Goal: Information Seeking & Learning: Learn about a topic

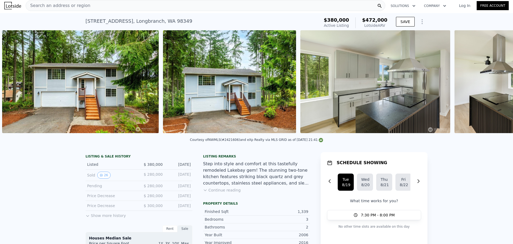
scroll to position [0, 405]
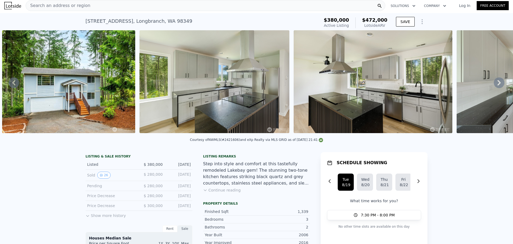
click at [498, 85] on icon at bounding box center [499, 82] width 3 height 5
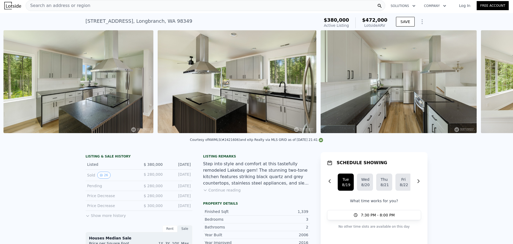
scroll to position [0, 543]
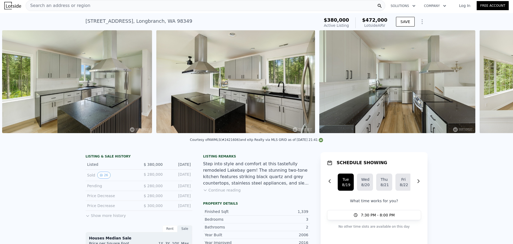
click at [494, 87] on div "• + − • + − STREET VIEW Loading... SATELLITE VIEW" at bounding box center [256, 82] width 513 height 105
click at [498, 85] on icon at bounding box center [499, 82] width 3 height 5
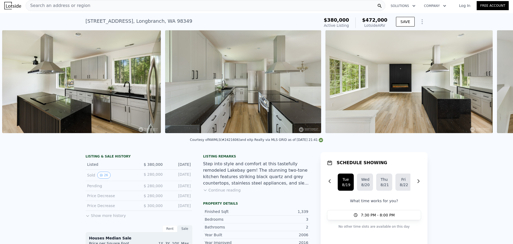
click at [495, 86] on div "• + − • + − STREET VIEW Loading... SATELLITE VIEW" at bounding box center [256, 82] width 513 height 105
click at [498, 85] on icon at bounding box center [499, 82] width 3 height 5
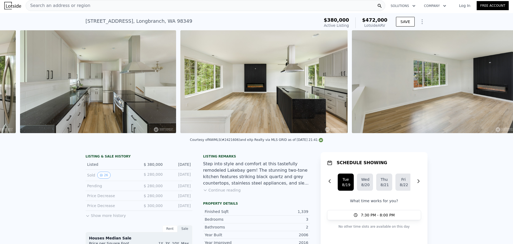
scroll to position [0, 860]
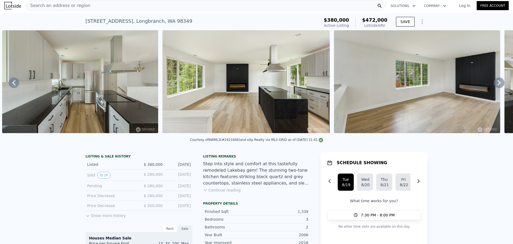
click at [498, 85] on icon at bounding box center [499, 82] width 3 height 5
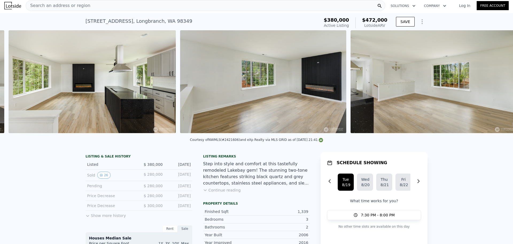
scroll to position [0, 1021]
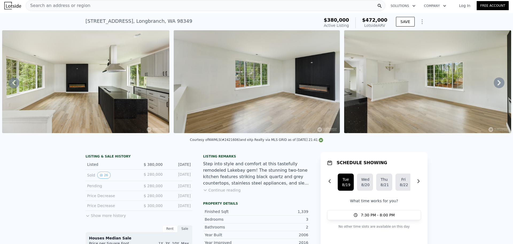
click at [497, 83] on icon at bounding box center [499, 82] width 11 height 11
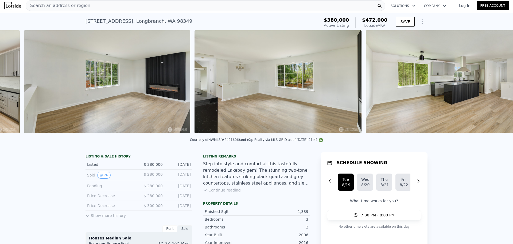
scroll to position [0, 1192]
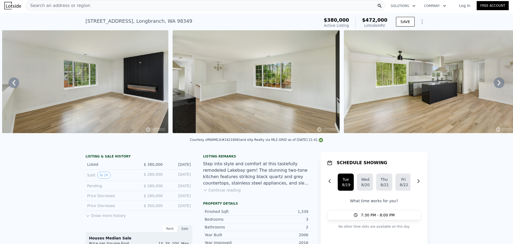
click at [16, 84] on icon at bounding box center [14, 82] width 11 height 11
click at [16, 84] on div "• + − • + − STREET VIEW Loading... SATELLITE VIEW" at bounding box center [256, 82] width 513 height 105
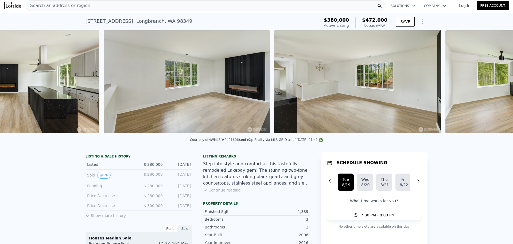
click at [16, 84] on img at bounding box center [15, 81] width 167 height 103
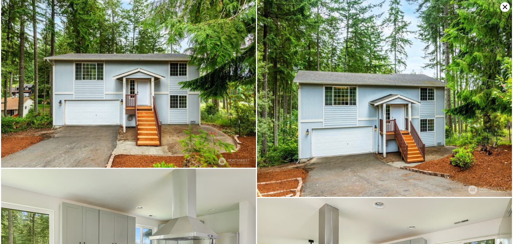
click at [16, 84] on img at bounding box center [128, 83] width 255 height 167
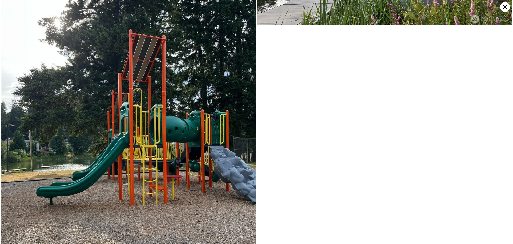
scroll to position [1763, 0]
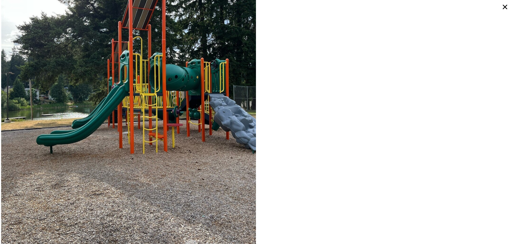
click at [506, 7] on icon at bounding box center [505, 7] width 5 height 5
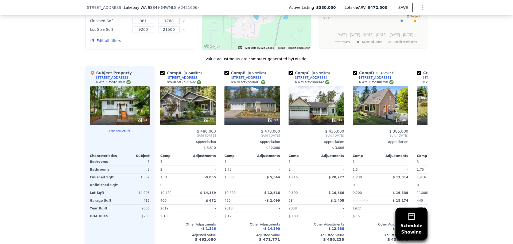
scroll to position [374, 0]
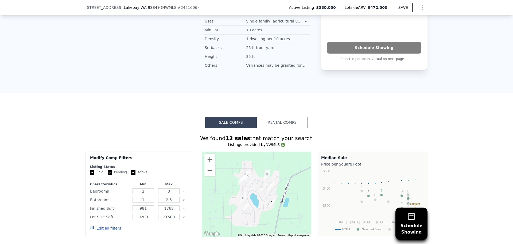
click at [251, 180] on div at bounding box center [257, 194] width 110 height 86
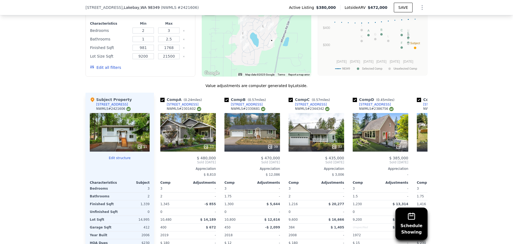
scroll to position [401, 0]
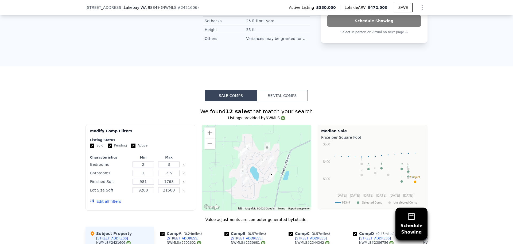
click at [209, 146] on button "Zoom out" at bounding box center [209, 143] width 11 height 11
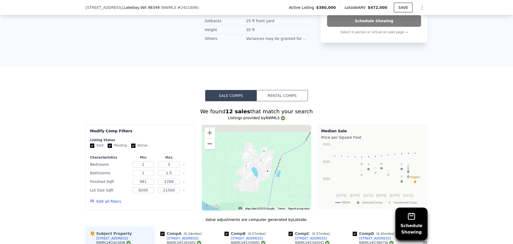
click at [209, 146] on button "Zoom out" at bounding box center [209, 143] width 11 height 11
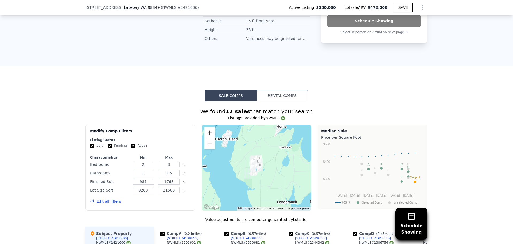
click at [209, 136] on button "Zoom in" at bounding box center [209, 132] width 11 height 11
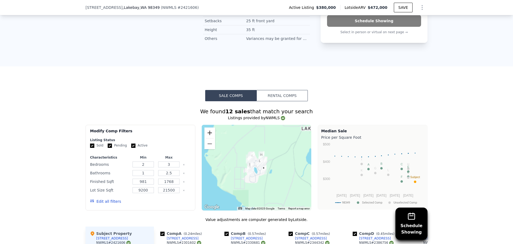
click at [209, 136] on button "Zoom in" at bounding box center [209, 132] width 11 height 11
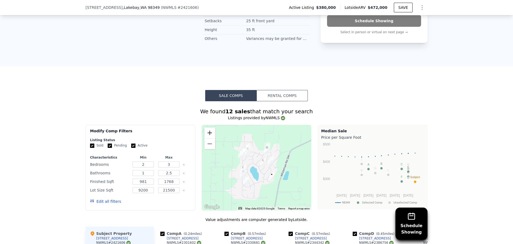
drag, startPoint x: 214, startPoint y: 141, endPoint x: 293, endPoint y: 192, distance: 94.3
click at [334, 204] on div "Modify Comp Filters Listing Status Sold Pending Active Characteristics Min Max …" at bounding box center [257, 168] width 342 height 86
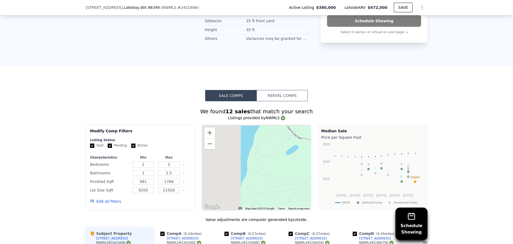
drag, startPoint x: 226, startPoint y: 155, endPoint x: 309, endPoint y: 230, distance: 111.3
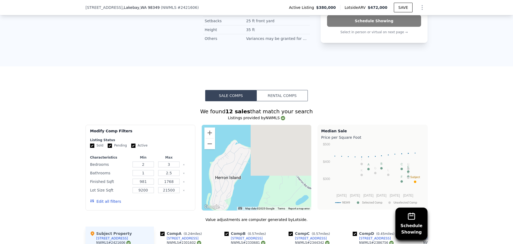
drag, startPoint x: 225, startPoint y: 153, endPoint x: 224, endPoint y: 205, distance: 52.7
click at [224, 205] on div at bounding box center [257, 168] width 110 height 86
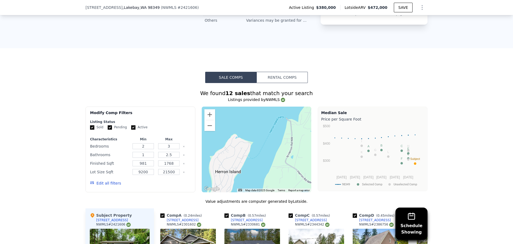
scroll to position [428, 0]
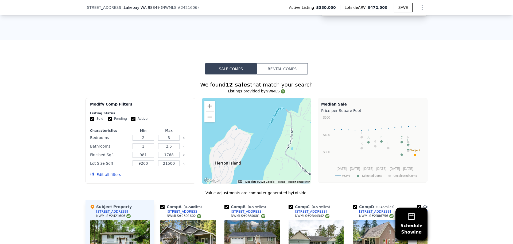
click at [232, 139] on div at bounding box center [257, 141] width 110 height 86
click at [208, 107] on button "Zoom in" at bounding box center [209, 106] width 11 height 11
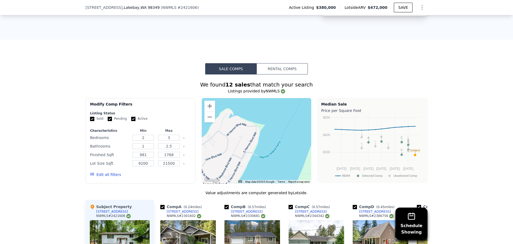
drag, startPoint x: 222, startPoint y: 148, endPoint x: 238, endPoint y: 146, distance: 15.4
click at [238, 146] on div at bounding box center [257, 141] width 110 height 86
click at [235, 143] on div at bounding box center [257, 141] width 110 height 86
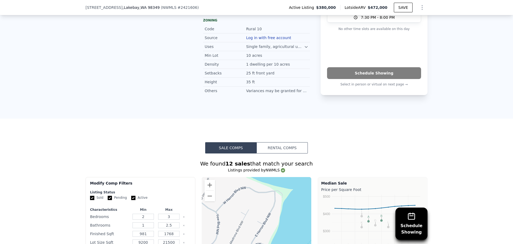
scroll to position [401, 0]
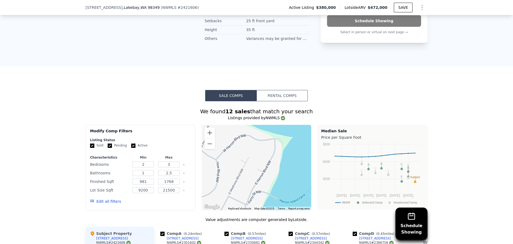
click at [237, 169] on div at bounding box center [257, 168] width 110 height 86
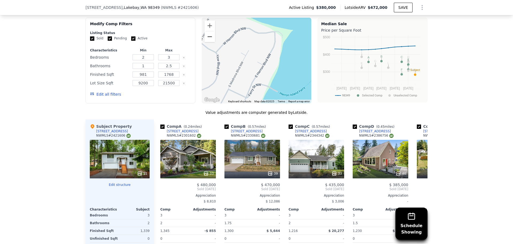
click at [210, 42] on button "Zoom out" at bounding box center [209, 36] width 11 height 11
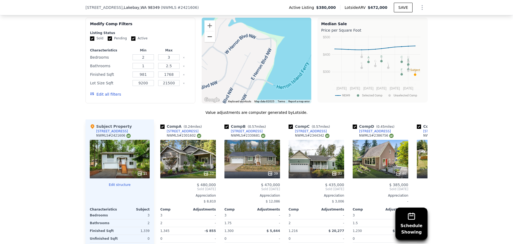
click at [209, 42] on button "Zoom out" at bounding box center [209, 36] width 11 height 11
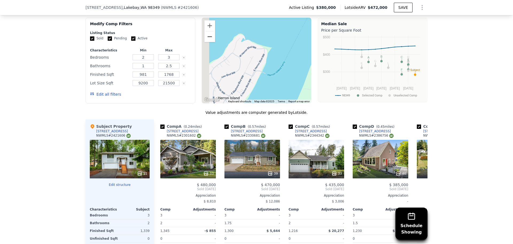
click at [209, 42] on button "Zoom out" at bounding box center [209, 36] width 11 height 11
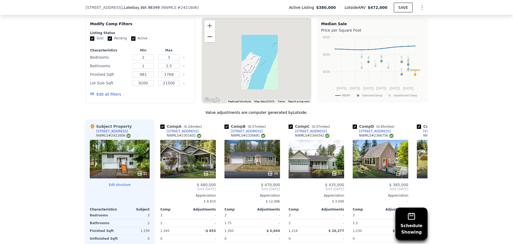
click at [209, 42] on button "Zoom out" at bounding box center [209, 36] width 11 height 11
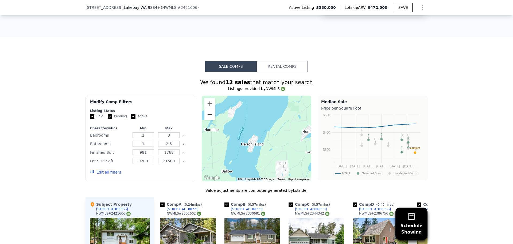
scroll to position [428, 0]
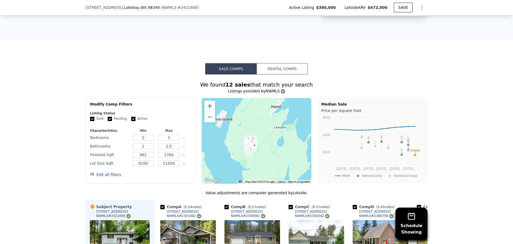
drag, startPoint x: 275, startPoint y: 159, endPoint x: 243, endPoint y: 131, distance: 41.9
click at [243, 131] on div at bounding box center [257, 141] width 110 height 86
click at [257, 160] on div at bounding box center [257, 141] width 110 height 86
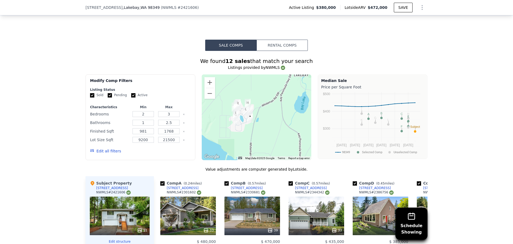
scroll to position [454, 0]
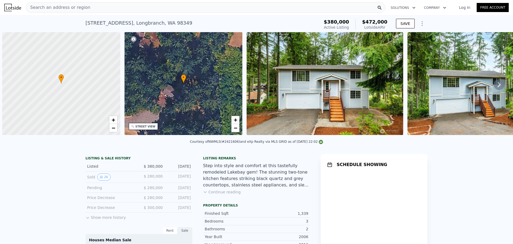
scroll to position [0, 2]
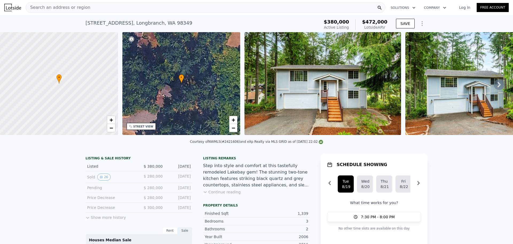
click at [150, 126] on div "STREET VIEW" at bounding box center [143, 126] width 20 height 4
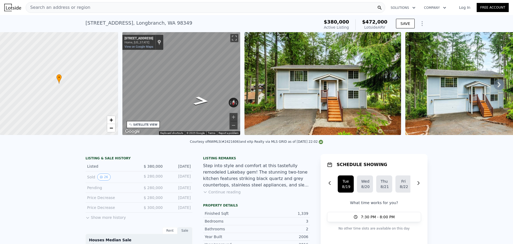
click at [117, 90] on div "• + − • + − STREET VIEW ← Move left → Move right ↑ Move up ↓ Move down + Zoom i…" at bounding box center [256, 84] width 513 height 105
click at [283, 83] on div "• + − • + − STREET VIEW ← Move left → Move right ↑ Move up ↓ Move down + Zoom i…" at bounding box center [256, 84] width 513 height 105
click at [242, 92] on div "← Move left → Move right ↑ Move up ↓ Move down + Zoom in - Zoom out 19001 23rd …" at bounding box center [181, 84] width 122 height 105
click at [235, 114] on button "Zoom in" at bounding box center [234, 117] width 8 height 8
click at [234, 115] on button "Zoom in" at bounding box center [234, 117] width 8 height 8
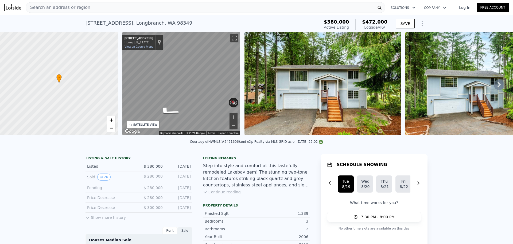
click at [246, 105] on div "• + − • + − STREET VIEW ← Move left → Move right ↑ Move up ↓ Move down + Zoom i…" at bounding box center [256, 84] width 513 height 105
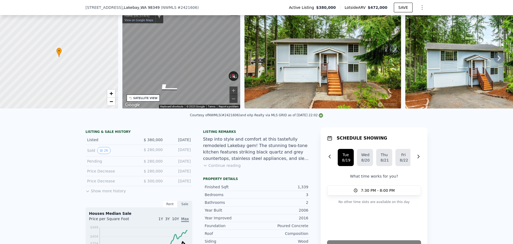
scroll to position [25, 0]
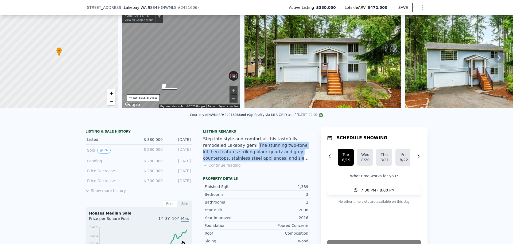
drag, startPoint x: 228, startPoint y: 150, endPoint x: 251, endPoint y: 162, distance: 26.3
click at [251, 161] on div "Step into style and comfort at this tastefully remodeled Lakebay gem! The stunn…" at bounding box center [256, 149] width 107 height 26
click at [221, 168] on button "Continue reading" at bounding box center [222, 164] width 38 height 5
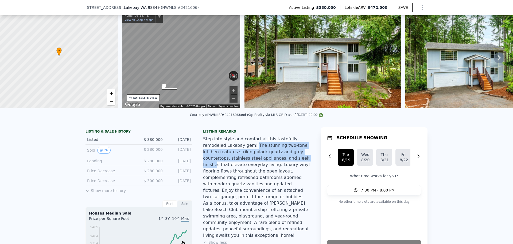
click at [252, 161] on div "Step into style and comfort at this tastefully remodeled Lakebay gem! The stunn…" at bounding box center [256, 187] width 107 height 103
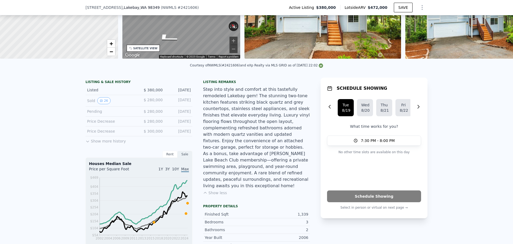
scroll to position [78, 0]
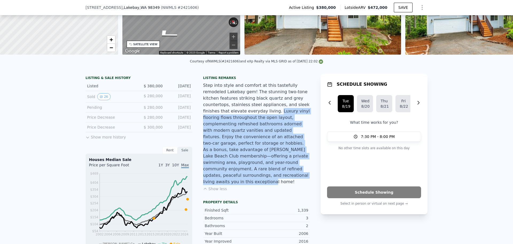
drag, startPoint x: 201, startPoint y: 115, endPoint x: 299, endPoint y: 166, distance: 109.8
click at [303, 166] on div "Step into style and comfort at this tastefully remodeled Lakebay gem! The stunn…" at bounding box center [256, 133] width 107 height 103
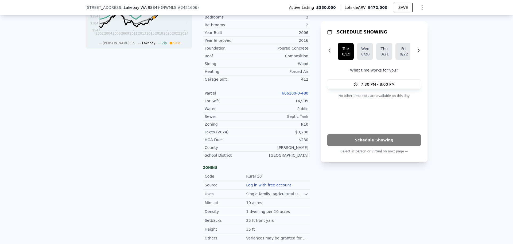
scroll to position [292, 0]
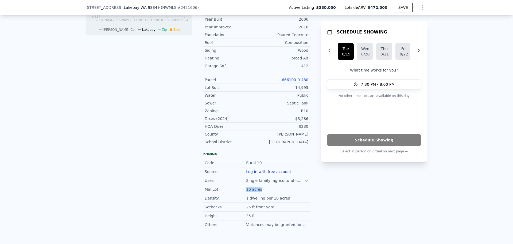
drag, startPoint x: 245, startPoint y: 174, endPoint x: 259, endPoint y: 174, distance: 14.2
click at [259, 186] on div "10 acres" at bounding box center [277, 188] width 62 height 5
click at [259, 177] on div "Single family, agricultural uses, and limited accessory structures." at bounding box center [275, 179] width 58 height 5
click at [304, 178] on icon at bounding box center [306, 180] width 4 height 4
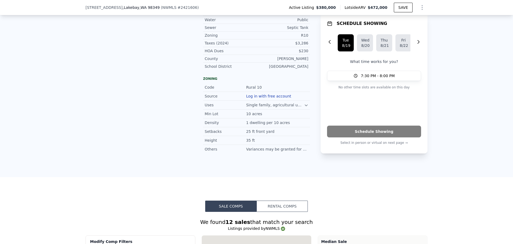
scroll to position [372, 0]
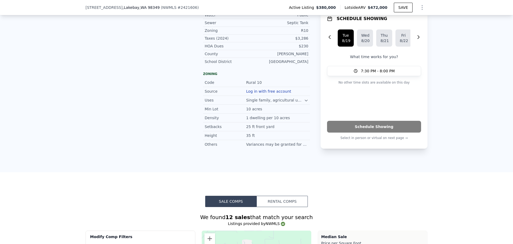
click at [300, 97] on div "Single family, agricultural uses, and limited accessory structures." at bounding box center [275, 99] width 58 height 5
click at [306, 98] on icon at bounding box center [306, 100] width 4 height 4
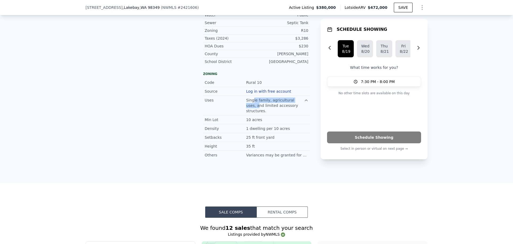
drag, startPoint x: 252, startPoint y: 86, endPoint x: 294, endPoint y: 85, distance: 42.0
click at [294, 97] on div "Single family, agricultural uses, and limited accessory structures." at bounding box center [275, 105] width 58 height 16
click at [291, 97] on div "Single family, agricultural uses, and limited accessory structures." at bounding box center [275, 105] width 58 height 16
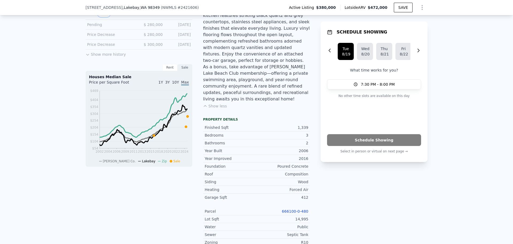
scroll to position [105, 0]
